Goal: Navigation & Orientation: Find specific page/section

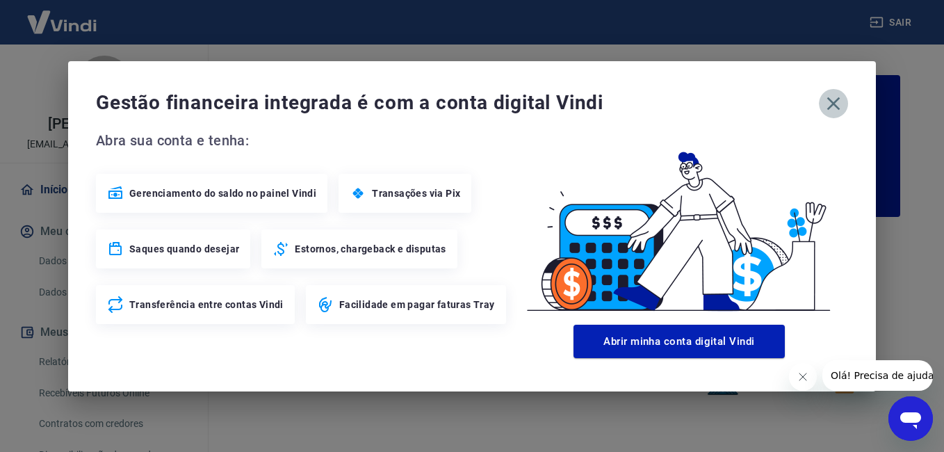
click at [830, 108] on icon "button" at bounding box center [834, 103] width 13 height 13
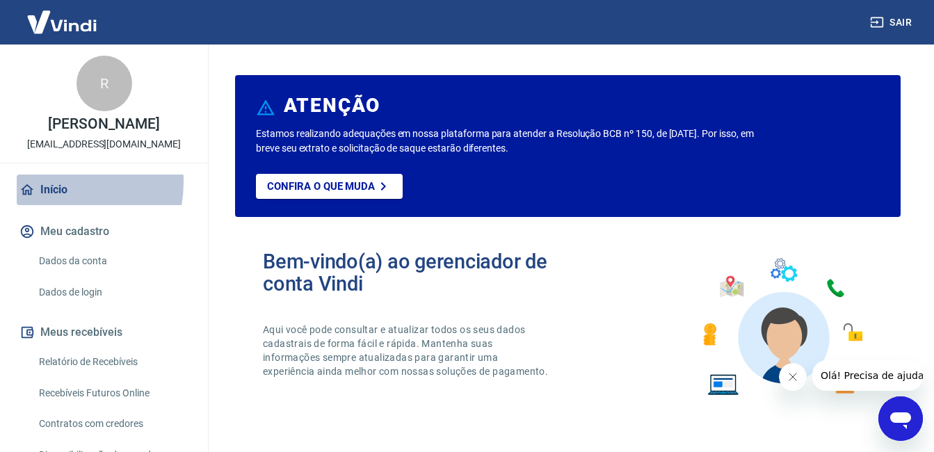
click at [47, 197] on link "Início" at bounding box center [104, 190] width 175 height 31
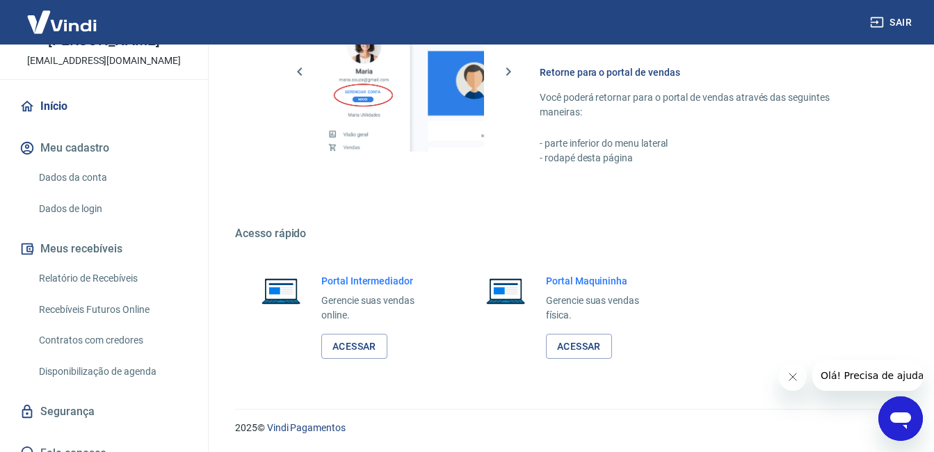
scroll to position [115, 0]
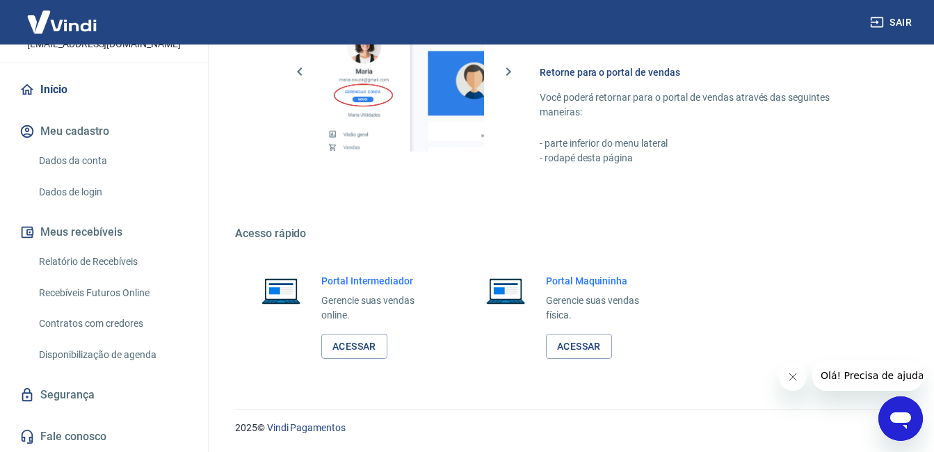
click at [46, 88] on link "Início" at bounding box center [104, 89] width 175 height 31
click at [62, 231] on button "Meus recebíveis" at bounding box center [104, 232] width 175 height 31
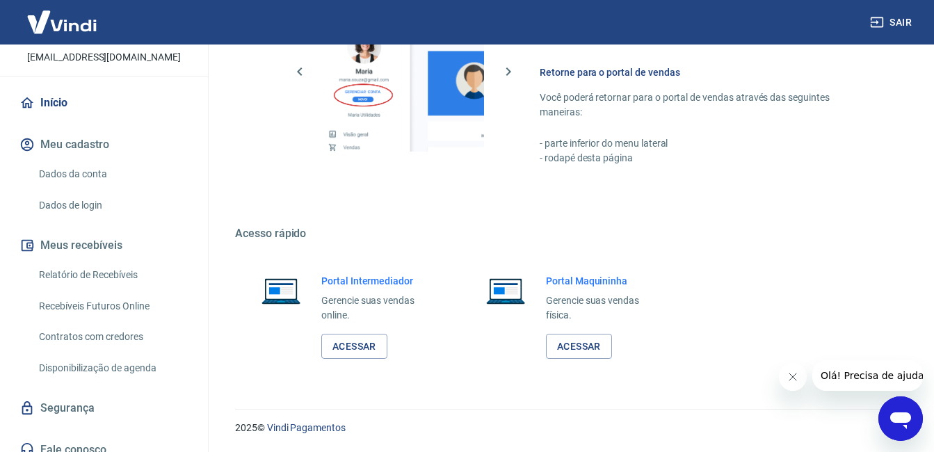
scroll to position [0, 0]
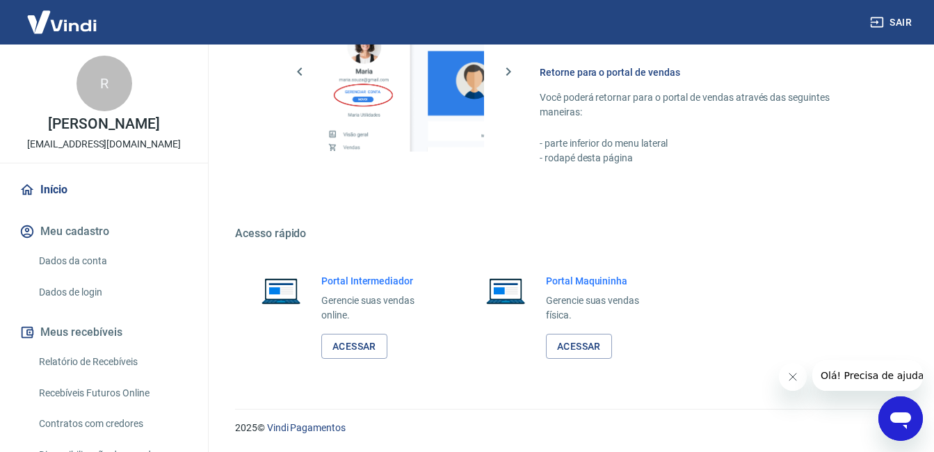
click at [87, 200] on link "Início" at bounding box center [104, 190] width 175 height 31
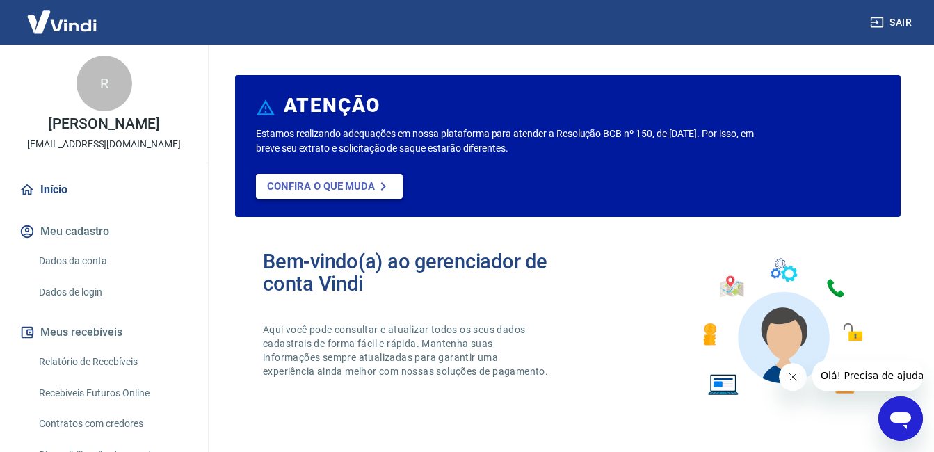
click at [344, 188] on p "Confira o que muda" at bounding box center [321, 186] width 108 height 13
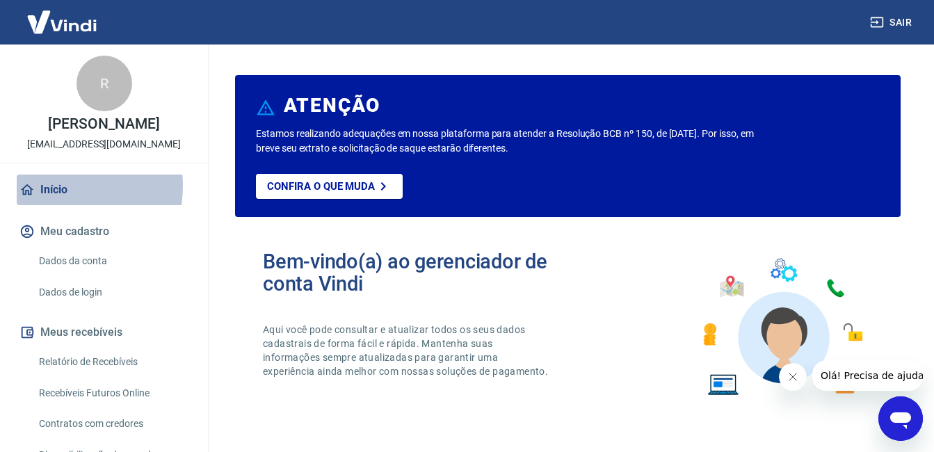
click at [49, 200] on link "Início" at bounding box center [104, 190] width 175 height 31
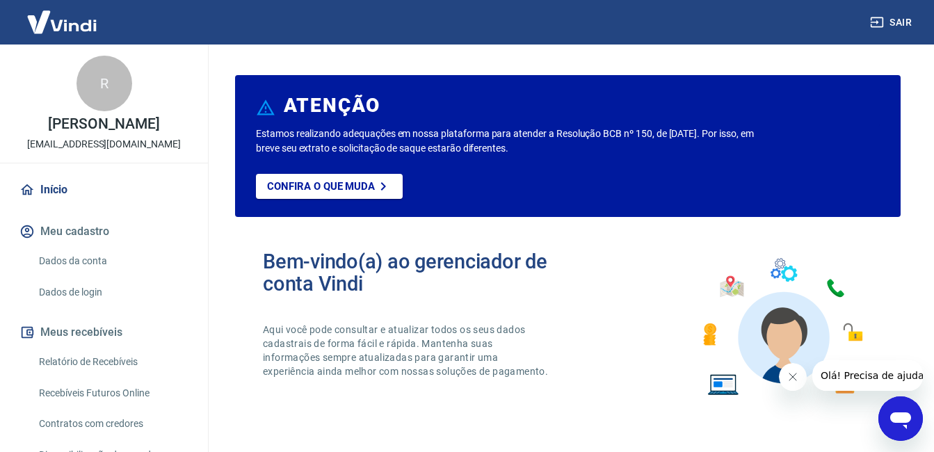
click at [64, 19] on img at bounding box center [62, 22] width 90 height 42
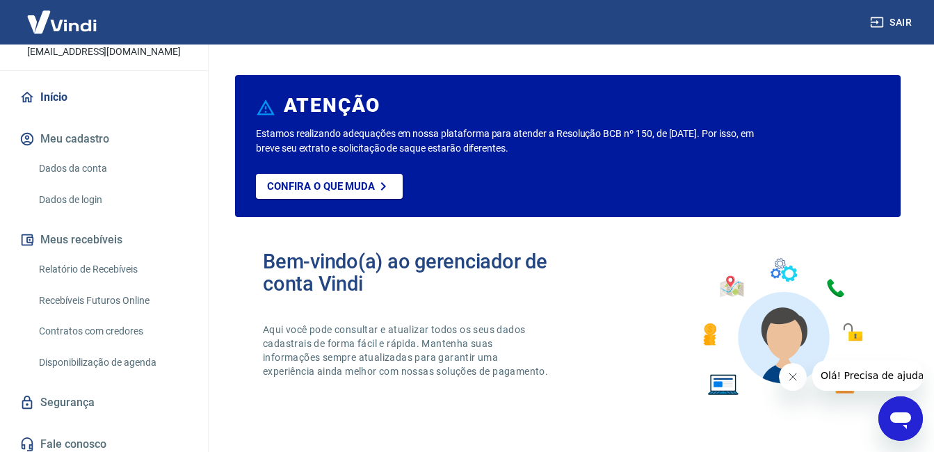
scroll to position [115, 0]
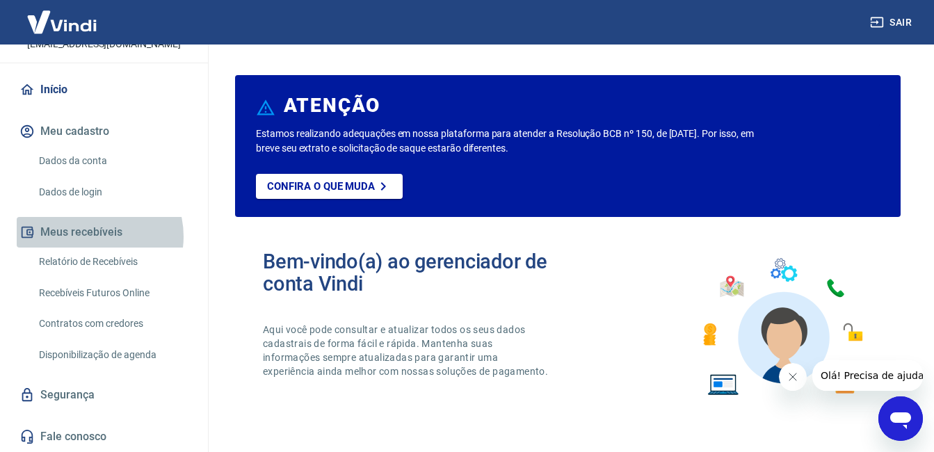
click at [90, 236] on button "Meus recebíveis" at bounding box center [104, 232] width 175 height 31
click at [92, 224] on button "Meus recebíveis" at bounding box center [104, 232] width 175 height 31
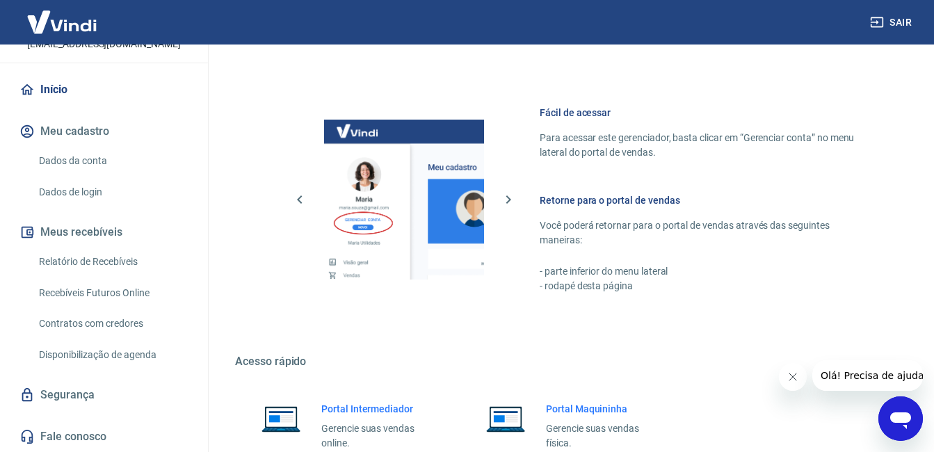
scroll to position [833, 0]
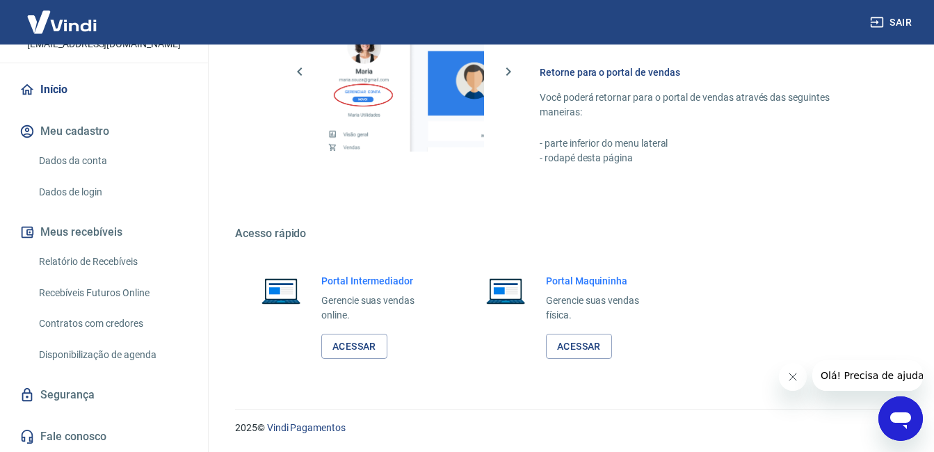
click at [57, 8] on img at bounding box center [62, 22] width 90 height 42
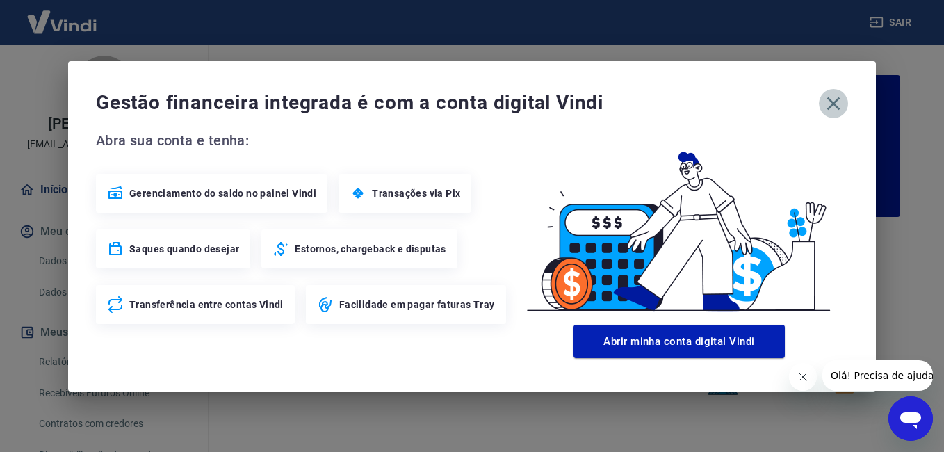
click at [831, 97] on icon "button" at bounding box center [834, 103] width 22 height 22
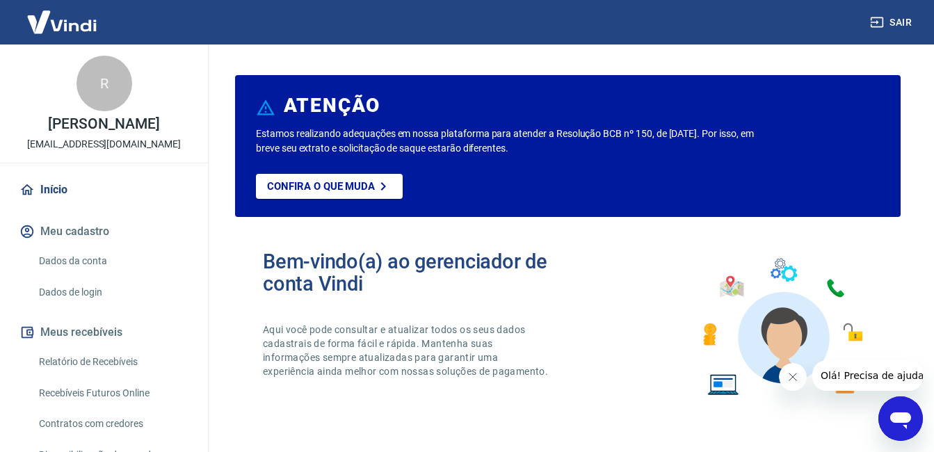
click at [57, 197] on link "Início" at bounding box center [104, 190] width 175 height 31
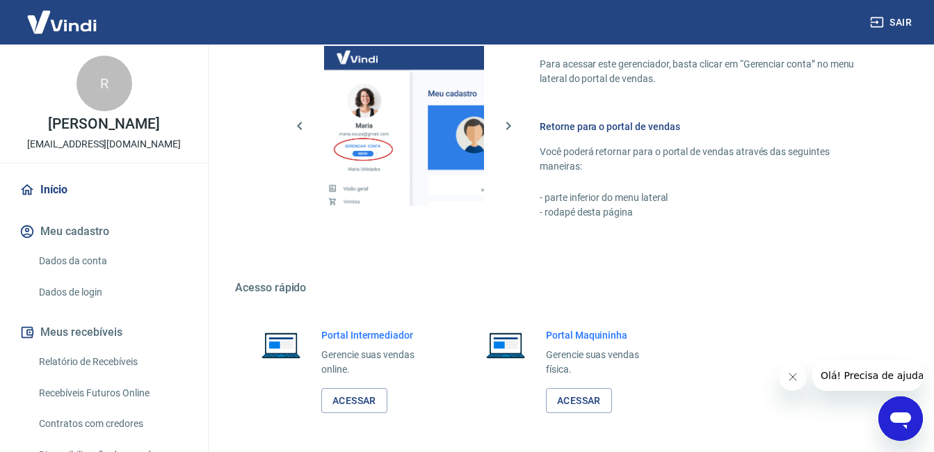
scroll to position [833, 0]
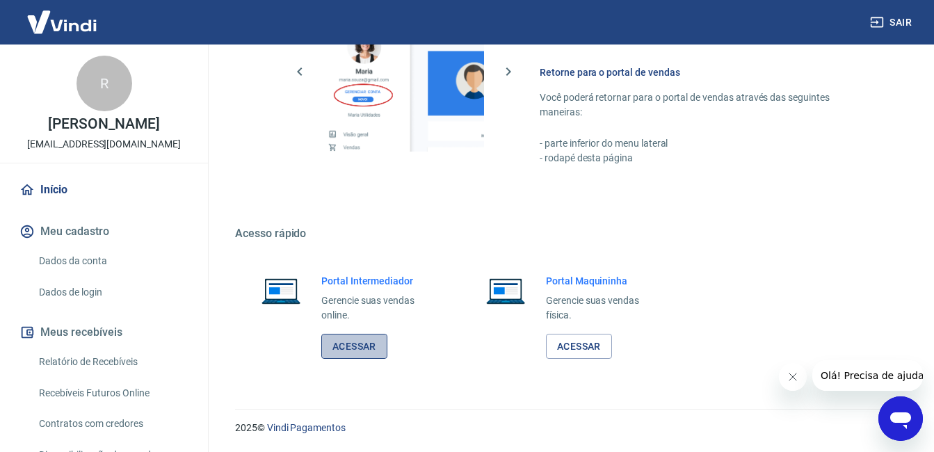
click at [356, 344] on link "Acessar" at bounding box center [354, 347] width 66 height 26
